Goal: Find specific page/section: Find specific page/section

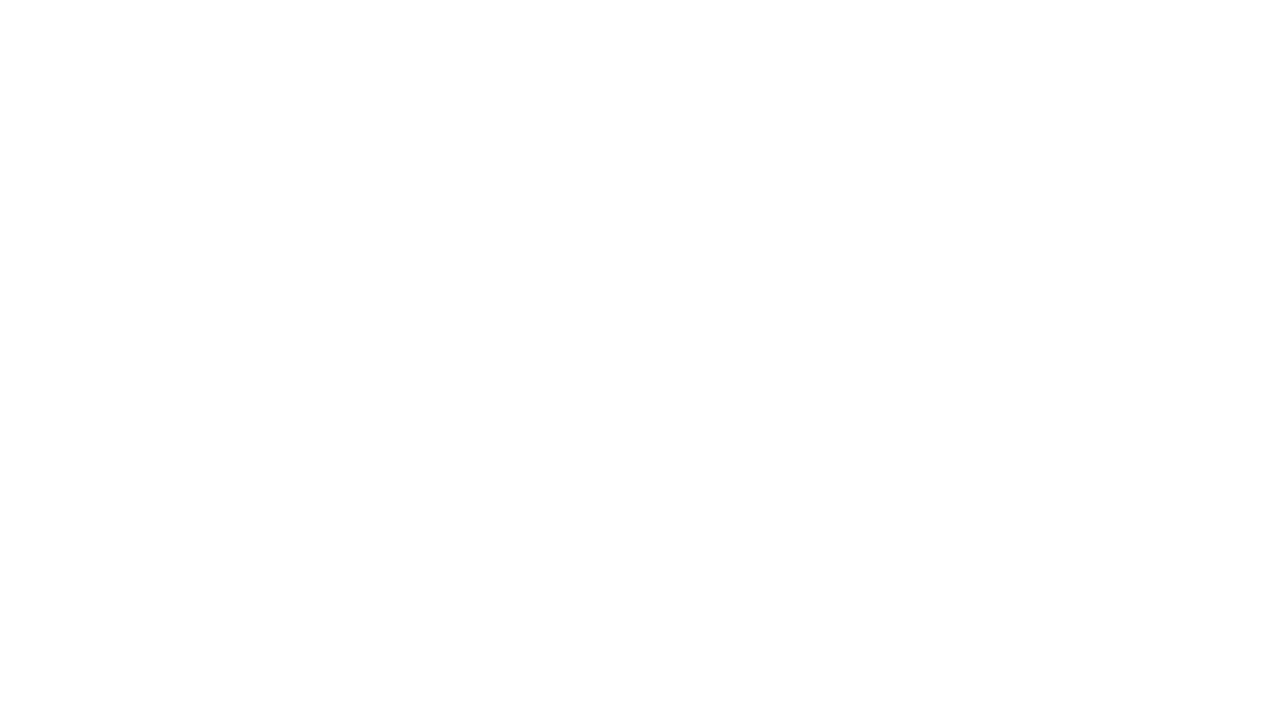
click at [45, 6] on html at bounding box center [636, 3] width 1272 height 6
click at [77, 6] on html at bounding box center [636, 3] width 1272 height 6
